Goal: Task Accomplishment & Management: Manage account settings

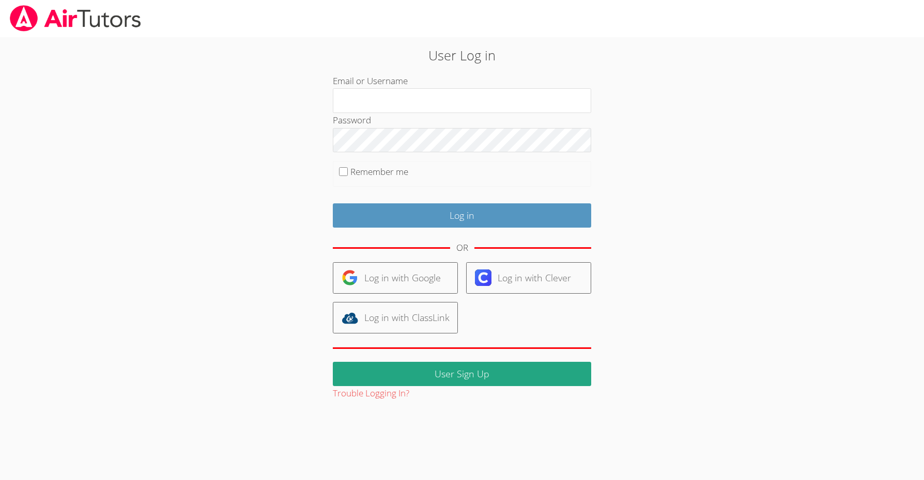
type input "[EMAIL_ADDRESS][DOMAIN_NAME]"
click at [399, 174] on label "Remember me" at bounding box center [379, 172] width 58 height 12
click at [348, 174] on input "Remember me" at bounding box center [343, 171] width 9 height 9
checkbox input "true"
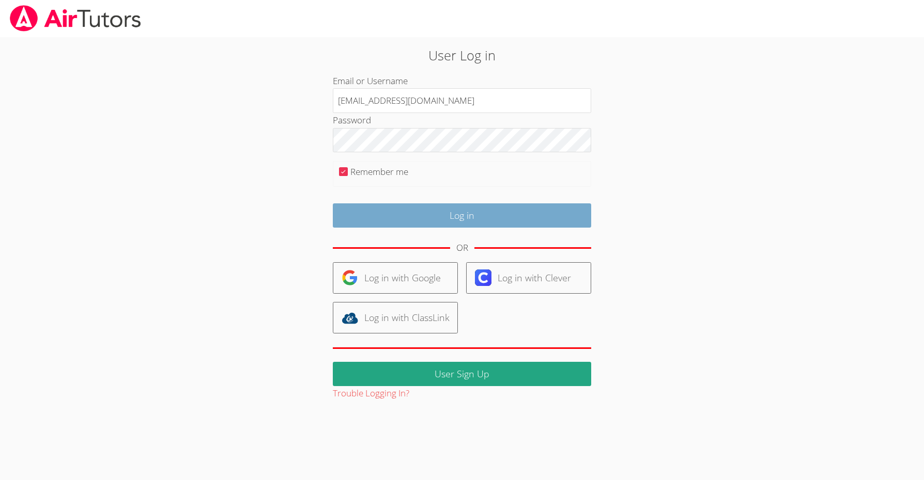
click at [450, 214] on input "Log in" at bounding box center [462, 216] width 258 height 24
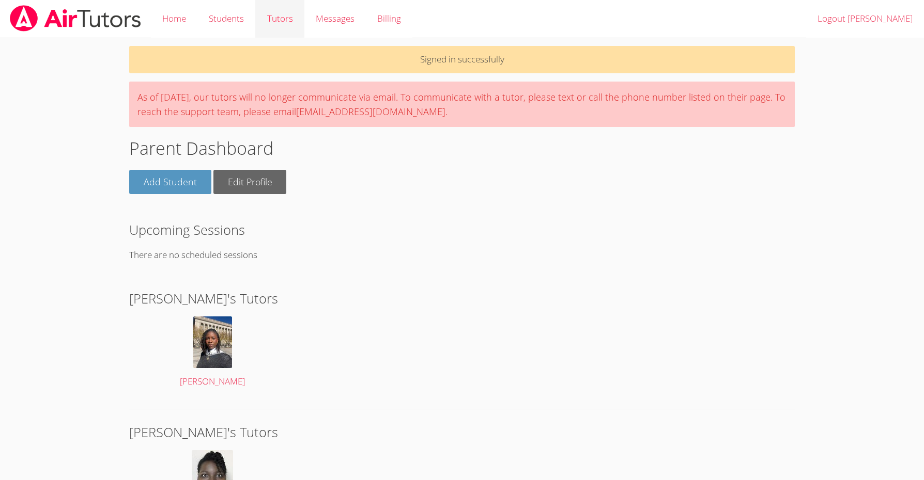
click at [286, 25] on link "Tutors" at bounding box center [279, 19] width 49 height 38
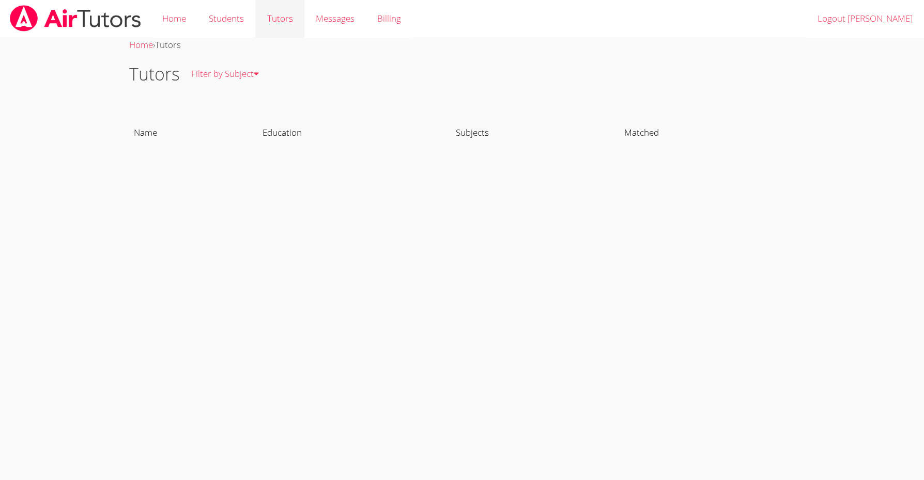
click at [279, 18] on link "Tutors" at bounding box center [279, 19] width 49 height 38
click at [222, 107] on link "All Subjects" at bounding box center [235, 112] width 110 height 38
click at [381, 24] on link "Billing" at bounding box center [389, 19] width 46 height 38
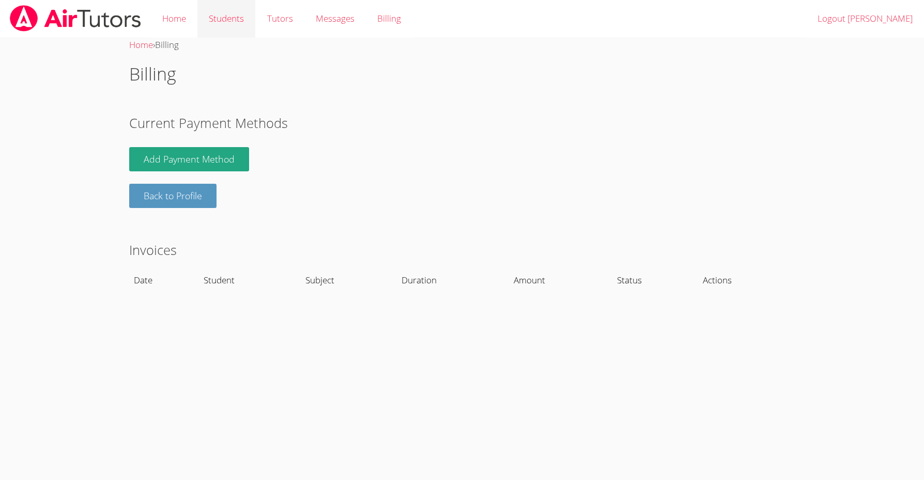
click at [224, 23] on link "Students" at bounding box center [226, 19] width 58 height 38
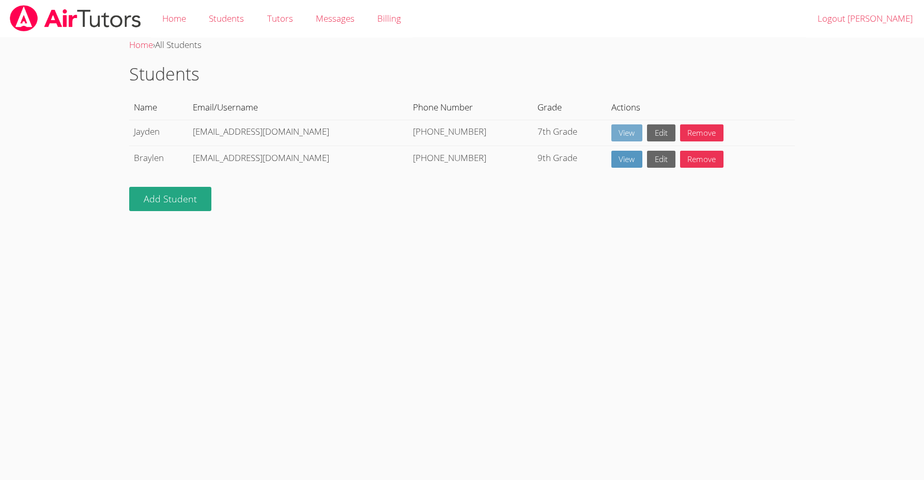
click at [616, 130] on link "View" at bounding box center [627, 133] width 32 height 17
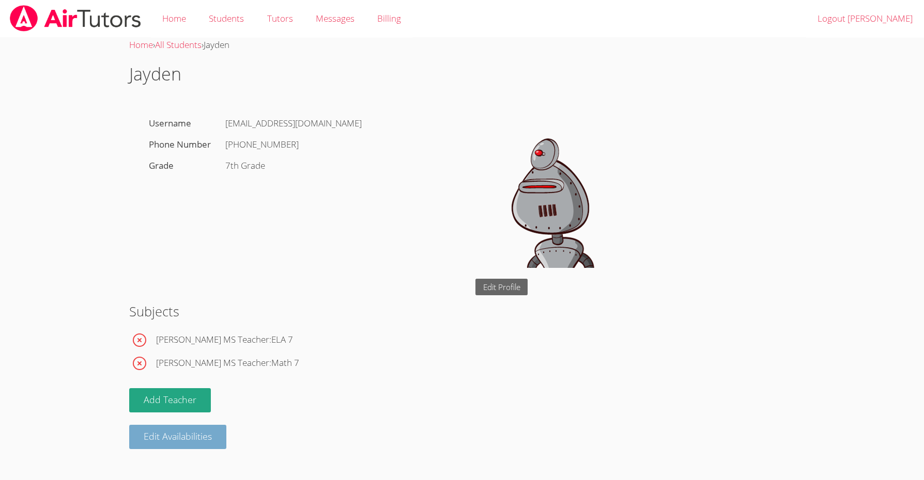
click at [168, 435] on button "Edit Availabilities" at bounding box center [177, 437] width 97 height 24
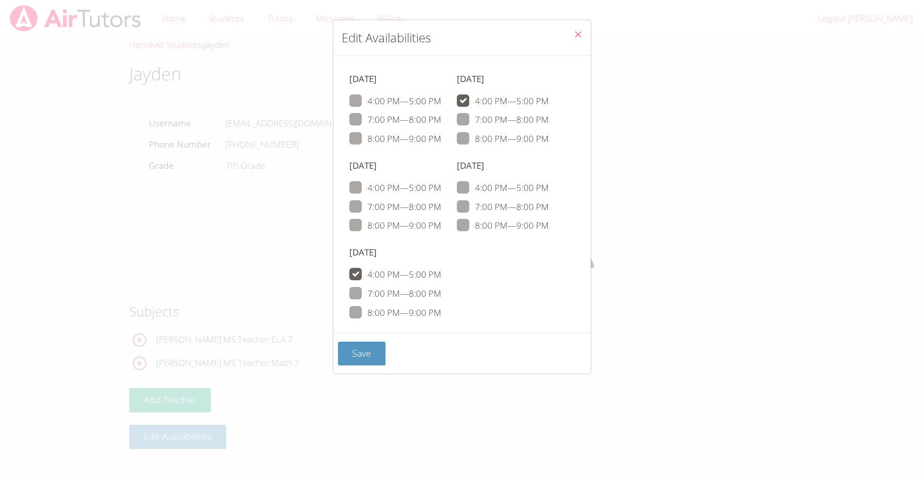
click at [235, 262] on div "Edit Availabilities Sunday 4:00 PM — 5:00 PM 7:00 PM — 8:00 PM 8:00 PM — 9:00 P…" at bounding box center [462, 240] width 924 height 480
click at [364, 342] on button "Save" at bounding box center [362, 354] width 48 height 24
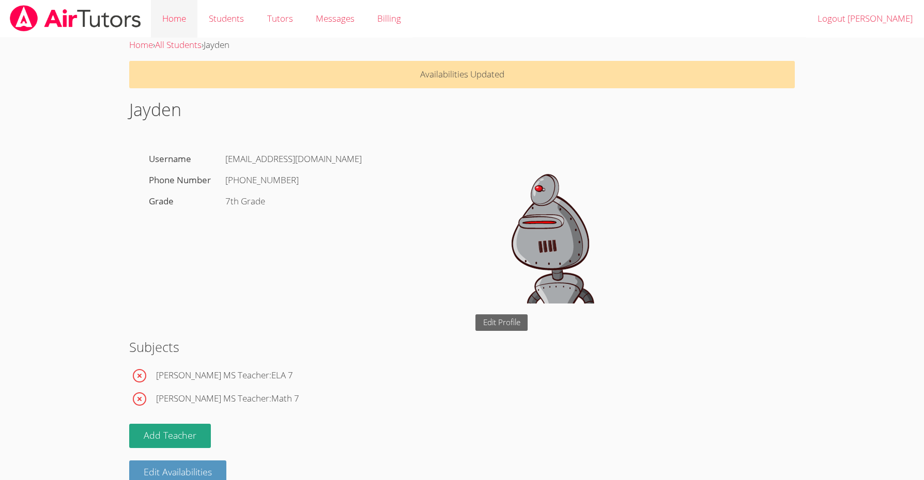
click at [186, 20] on link "Home" at bounding box center [174, 19] width 46 height 38
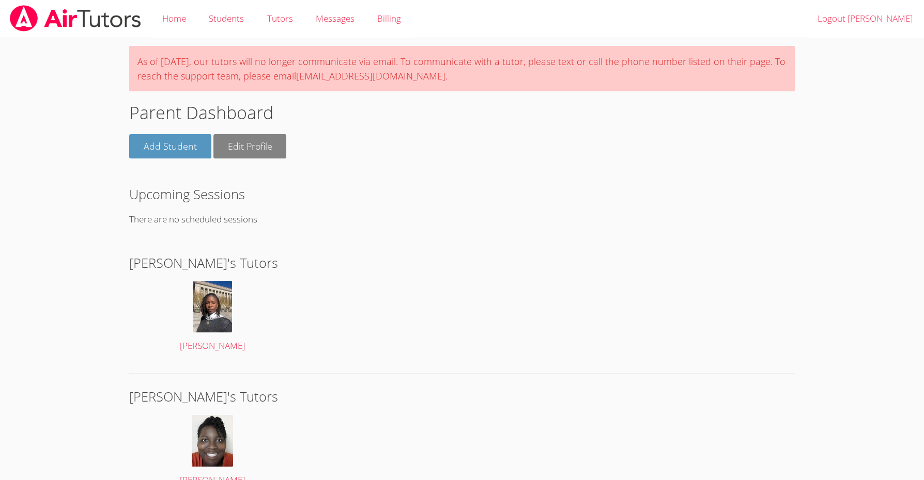
click at [237, 145] on link "Edit Profile" at bounding box center [249, 146] width 73 height 24
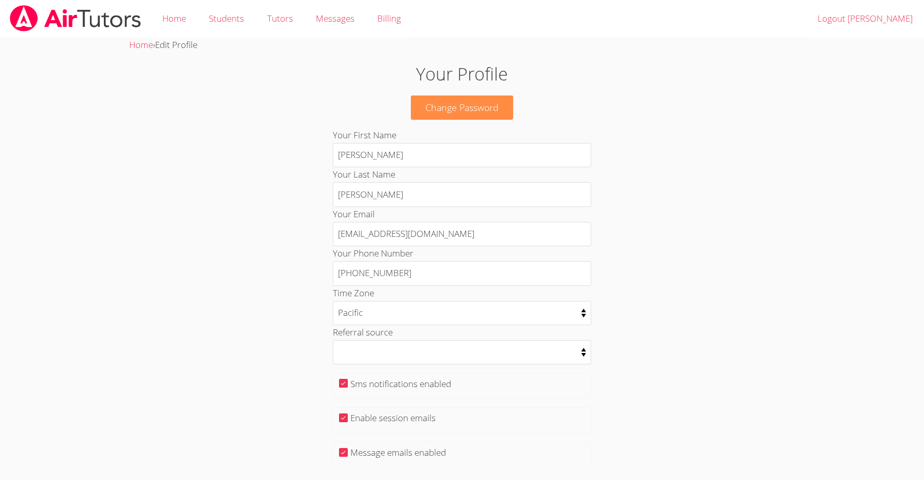
click at [131, 21] on img at bounding box center [75, 18] width 133 height 26
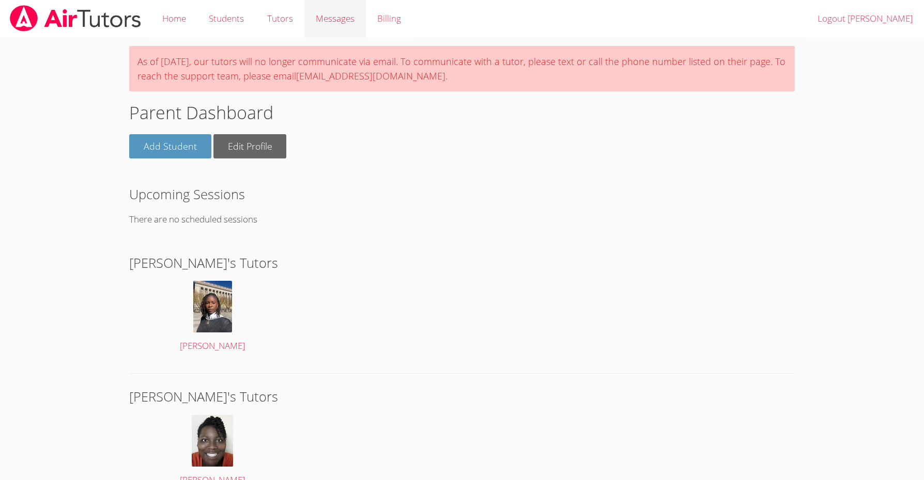
click at [339, 23] on span "Messages" at bounding box center [335, 18] width 39 height 12
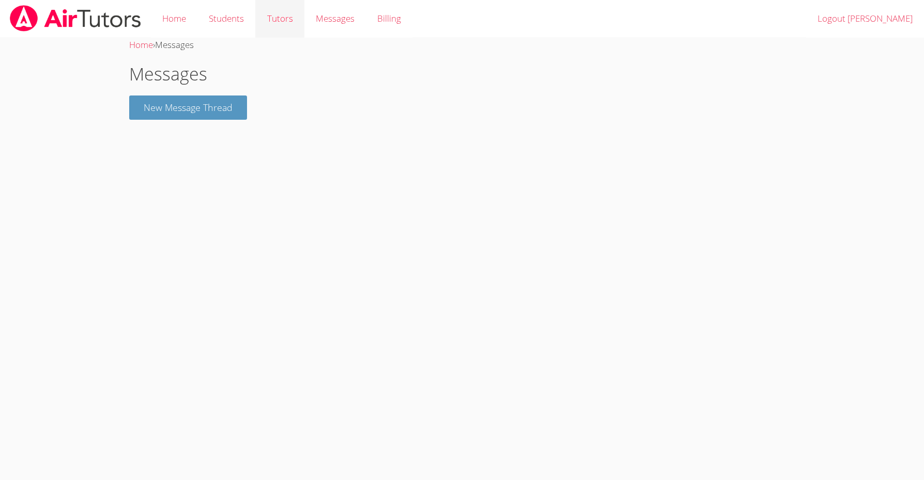
click at [275, 19] on link "Tutors" at bounding box center [279, 19] width 49 height 38
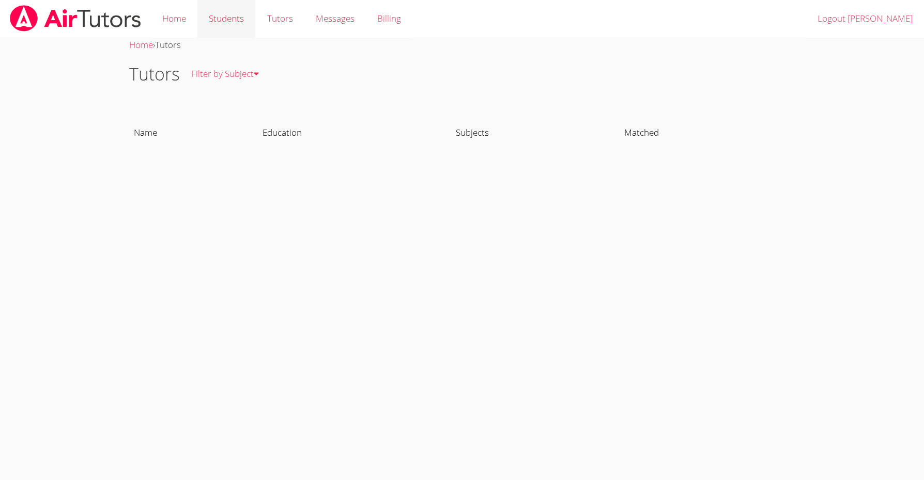
click at [241, 18] on link "Students" at bounding box center [226, 19] width 58 height 38
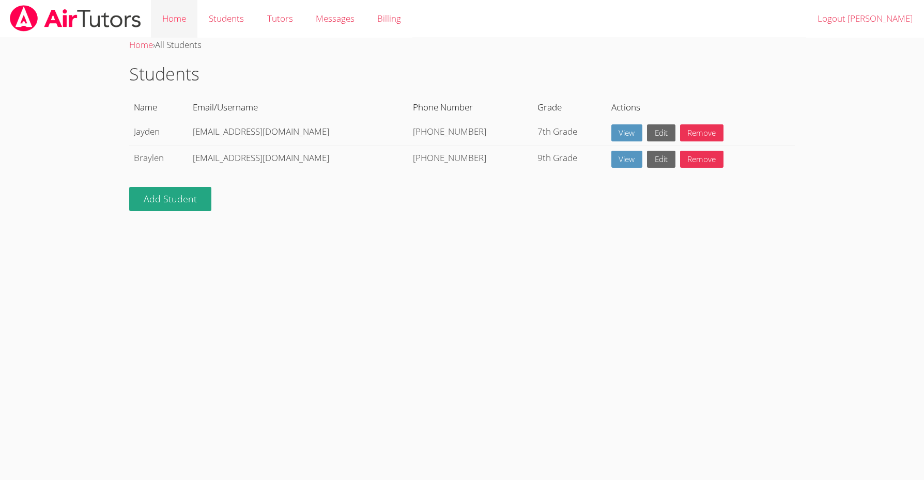
click at [179, 19] on link "Home" at bounding box center [174, 19] width 46 height 38
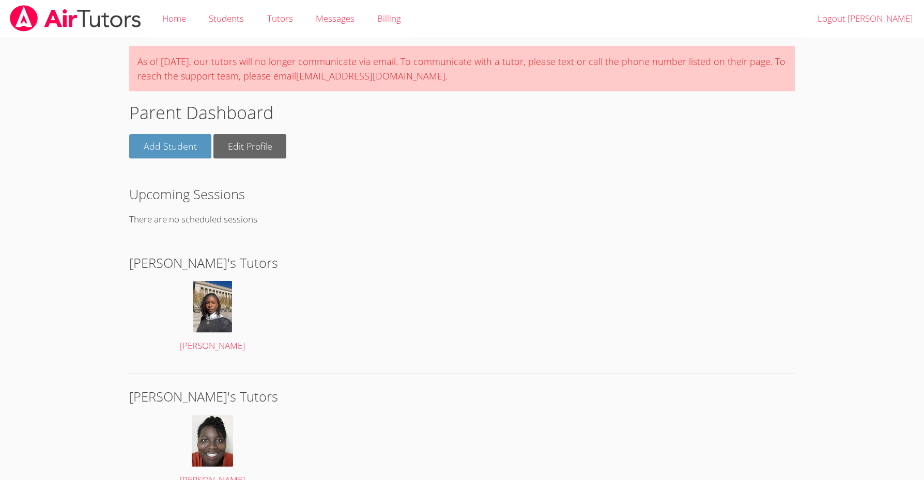
click at [90, 13] on img at bounding box center [75, 18] width 133 height 26
click at [27, 14] on img at bounding box center [75, 18] width 133 height 26
click at [165, 13] on link "Home" at bounding box center [174, 19] width 46 height 38
